Goal: Navigation & Orientation: Find specific page/section

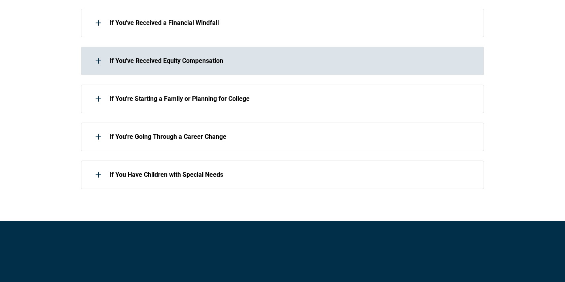
scroll to position [551, 0]
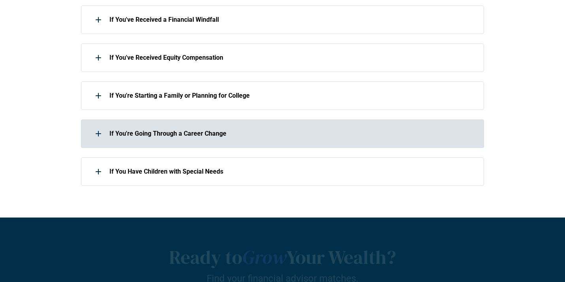
click at [88, 133] on div "If You're Going Through a Career Change" at bounding box center [277, 134] width 393 height 16
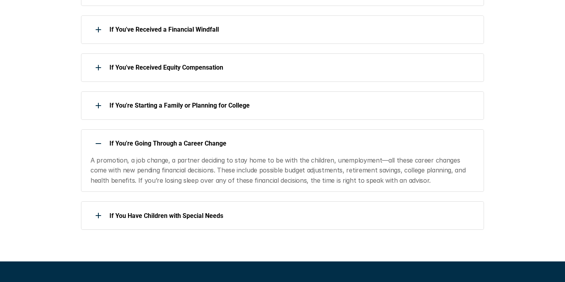
scroll to position [581, 0]
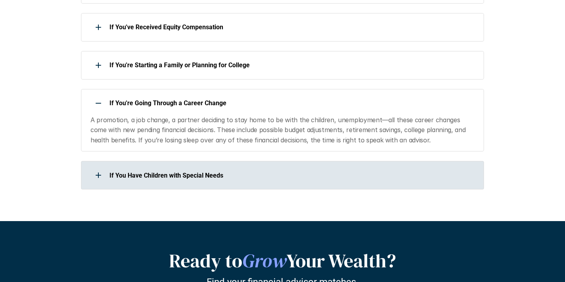
click at [115, 162] on div "If You Have Children with Special Needs" at bounding box center [282, 175] width 403 height 28
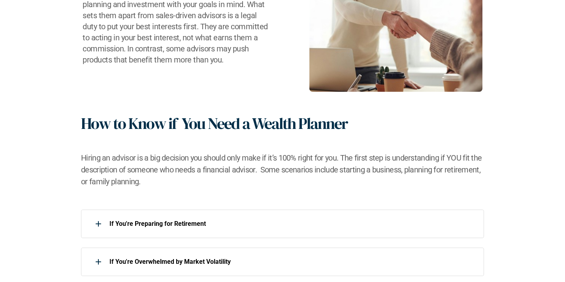
scroll to position [0, 0]
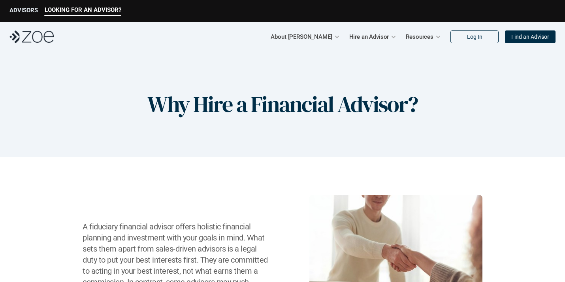
click at [22, 10] on p "ADVISORS" at bounding box center [23, 10] width 28 height 7
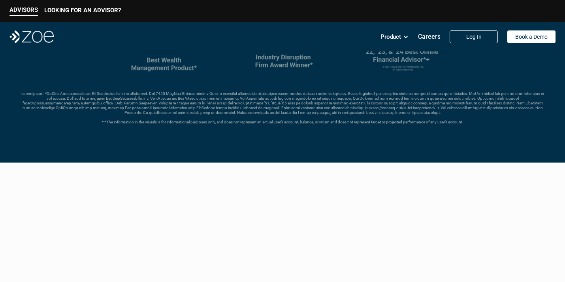
scroll to position [245, 0]
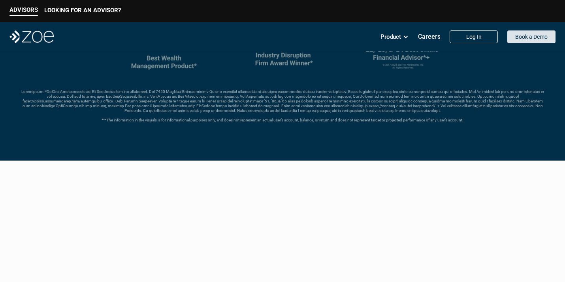
click at [520, 43] on link "Book a Demo" at bounding box center [531, 36] width 48 height 13
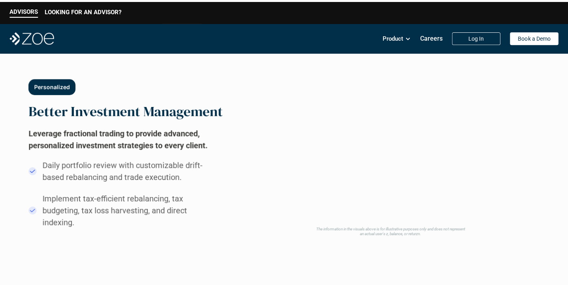
scroll to position [376, 0]
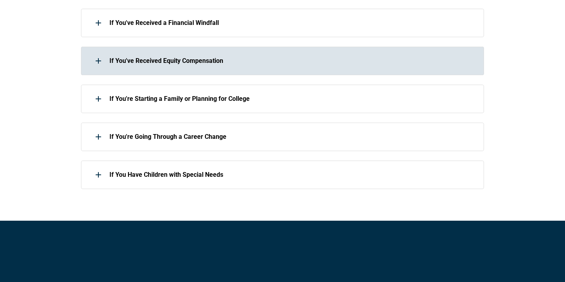
scroll to position [551, 0]
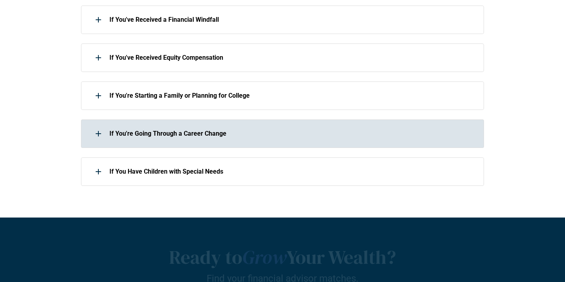
click at [88, 133] on div "If You're Going Through a Career Change" at bounding box center [277, 134] width 393 height 16
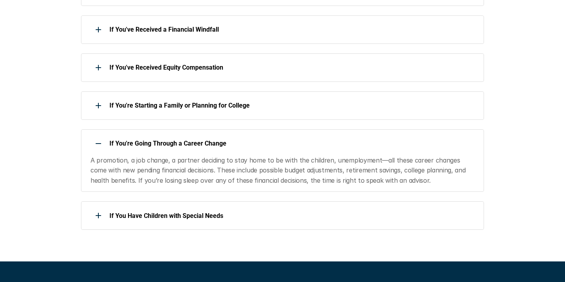
scroll to position [581, 0]
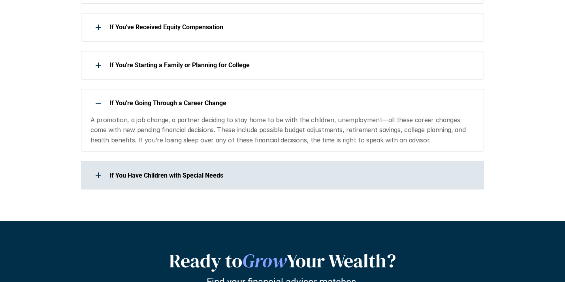
click at [115, 162] on div "If You Have Children with Special Needs" at bounding box center [282, 175] width 403 height 28
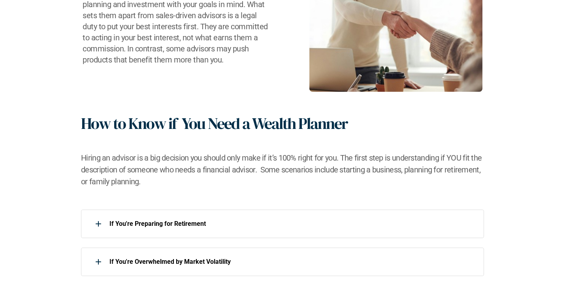
scroll to position [0, 0]
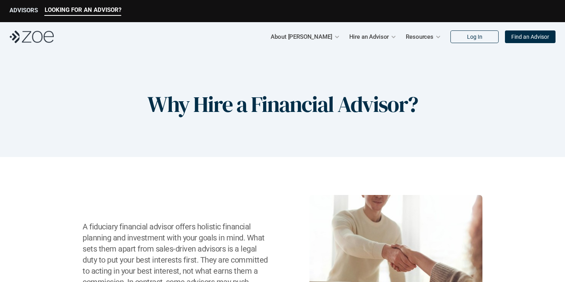
click at [22, 10] on p "ADVISORS" at bounding box center [23, 10] width 28 height 7
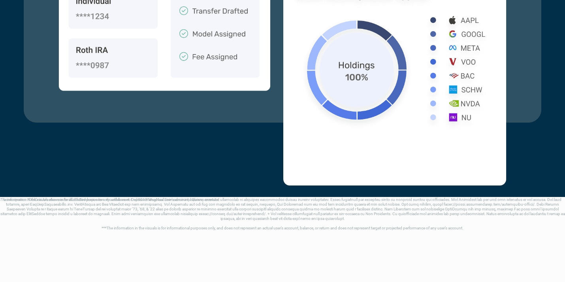
scroll to position [245, 0]
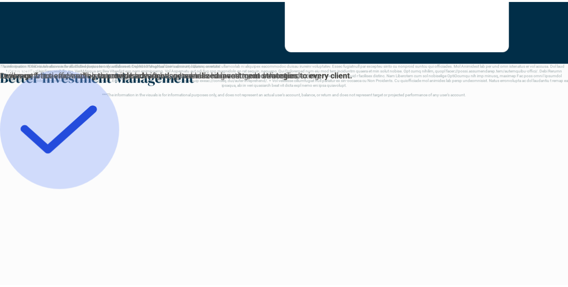
scroll to position [376, 0]
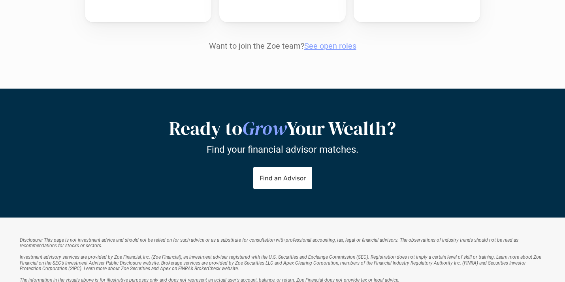
scroll to position [1073, 0]
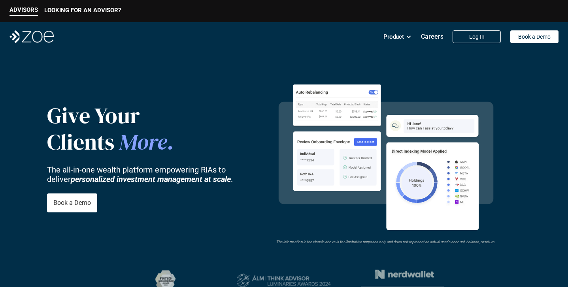
scroll to position [376, 0]
